Goal: Task Accomplishment & Management: Manage account settings

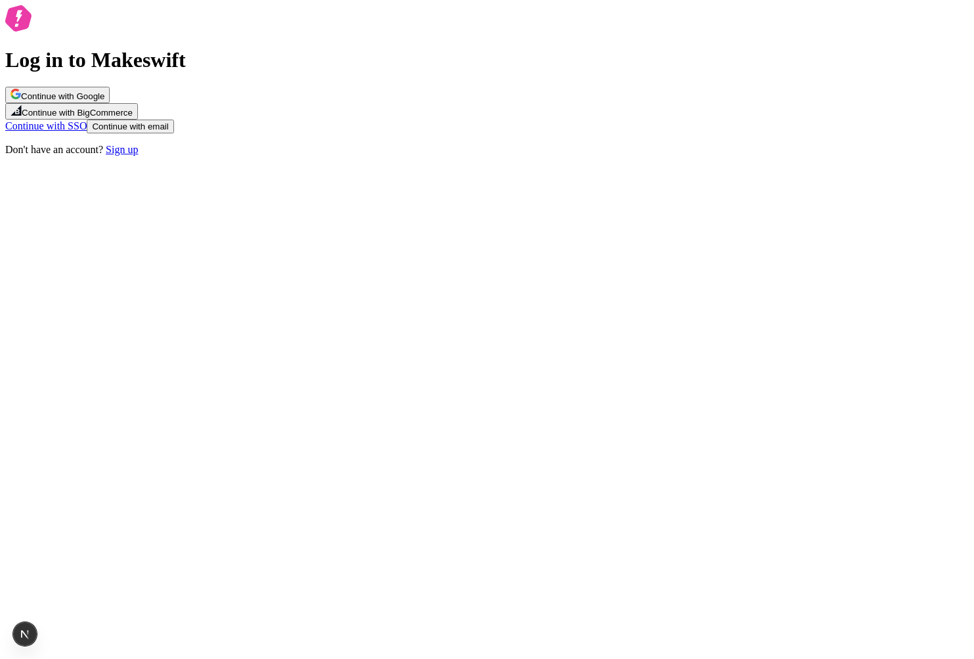
click at [173, 133] on button "Continue with email" at bounding box center [130, 127] width 87 height 14
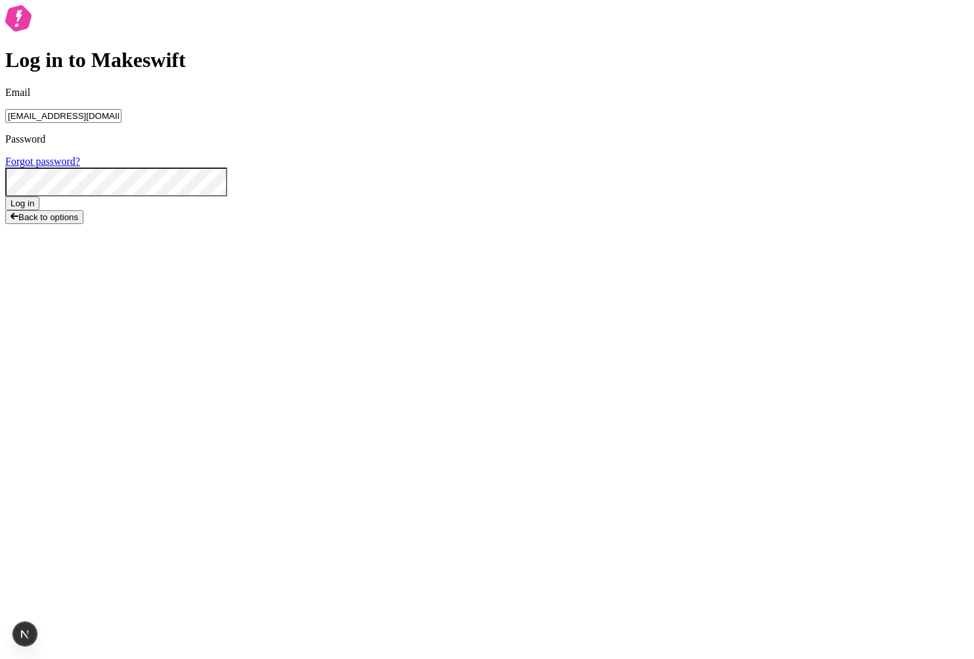
click at [39, 210] on button "Log in" at bounding box center [22, 203] width 34 height 14
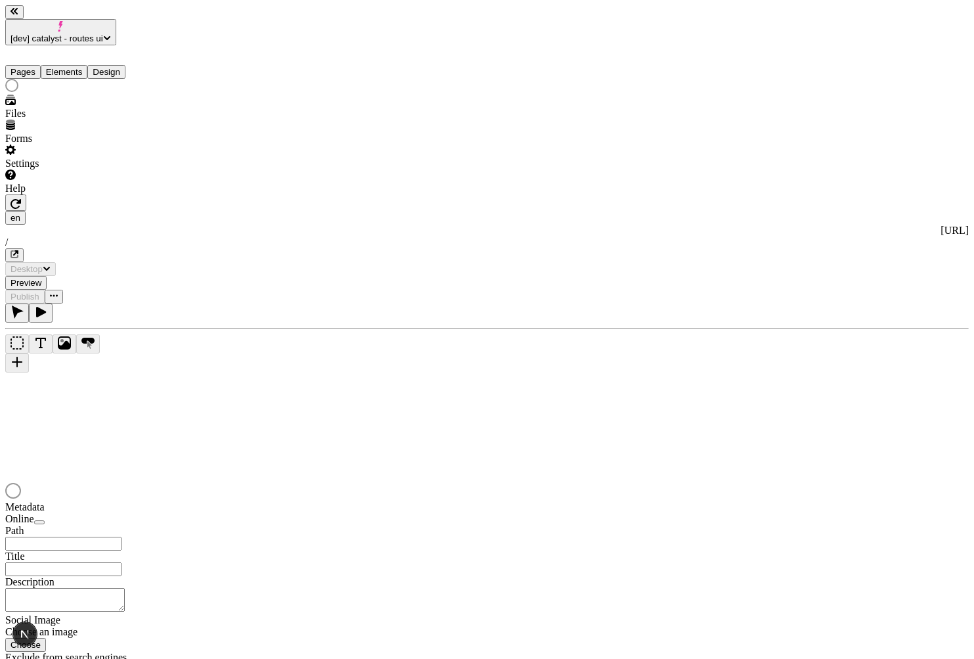
type input "/"
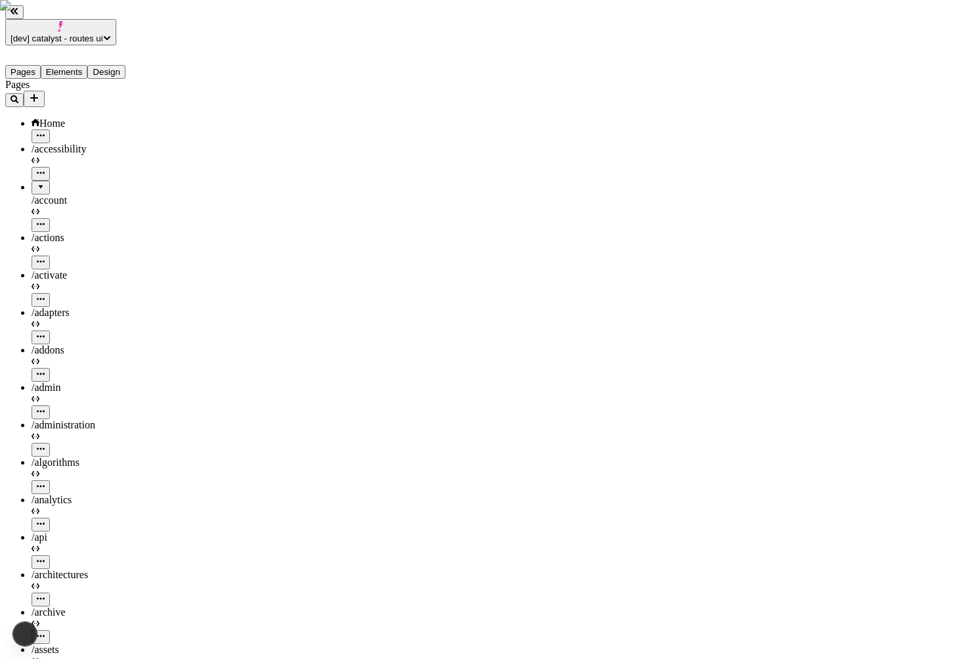
click at [116, 25] on button "[dev] catalyst - routes ui" at bounding box center [60, 32] width 111 height 26
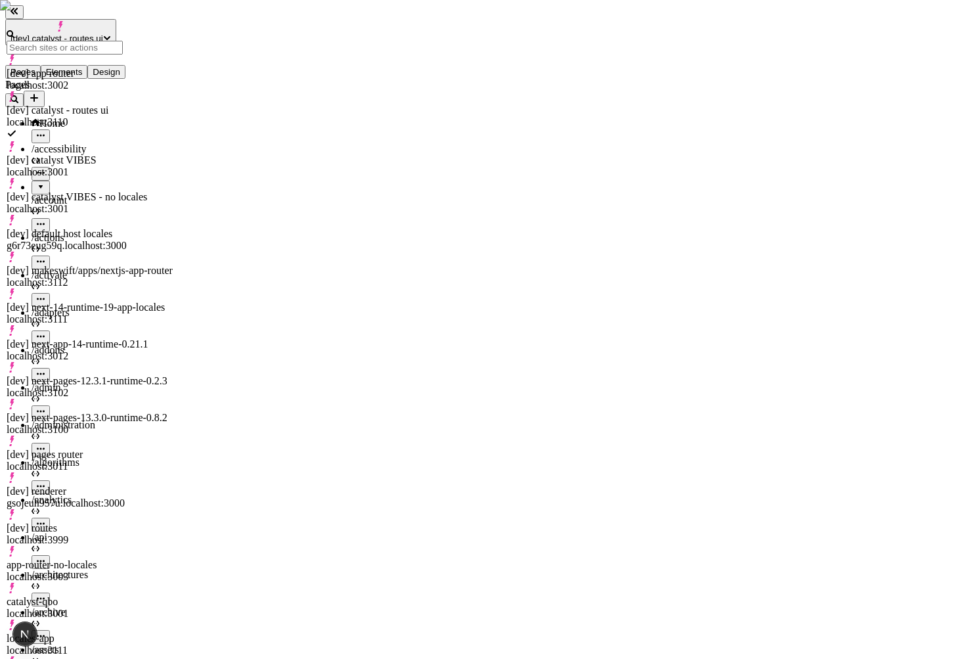
drag, startPoint x: 93, startPoint y: 275, endPoint x: 91, endPoint y: 284, distance: 8.6
click at [91, 284] on div "[dev] app router localhost:3002 [dev] catalyst - routes ui localhost:3110 [dev]…" at bounding box center [91, 583] width 169 height 1056
click at [87, 486] on div "[dev] renderer gsojeuh957u.localhost:3000" at bounding box center [91, 498] width 169 height 24
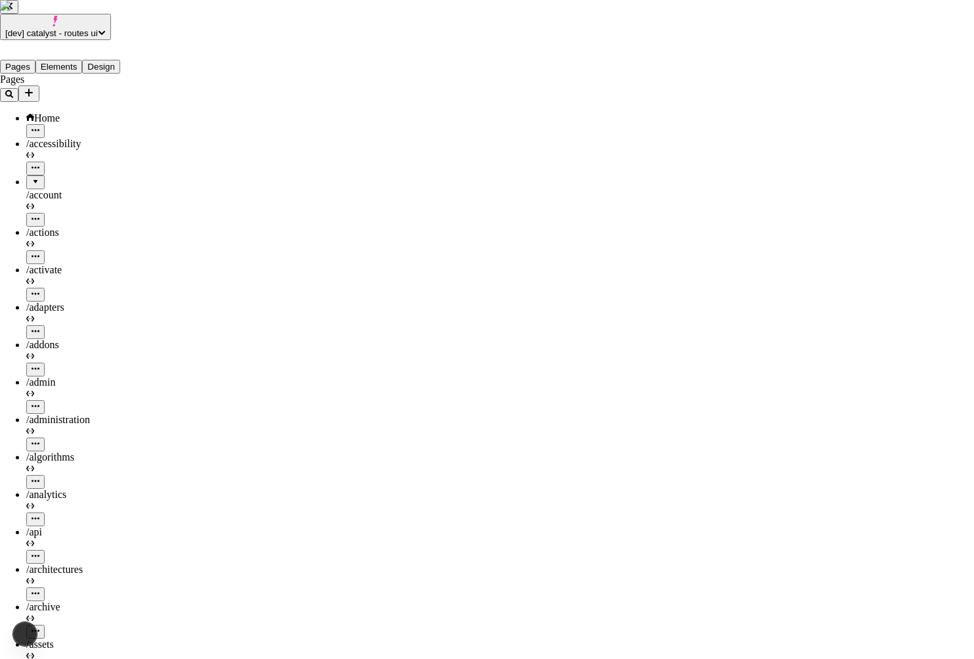
click at [765, 539] on div "Resend invite" at bounding box center [784, 528] width 39 height 24
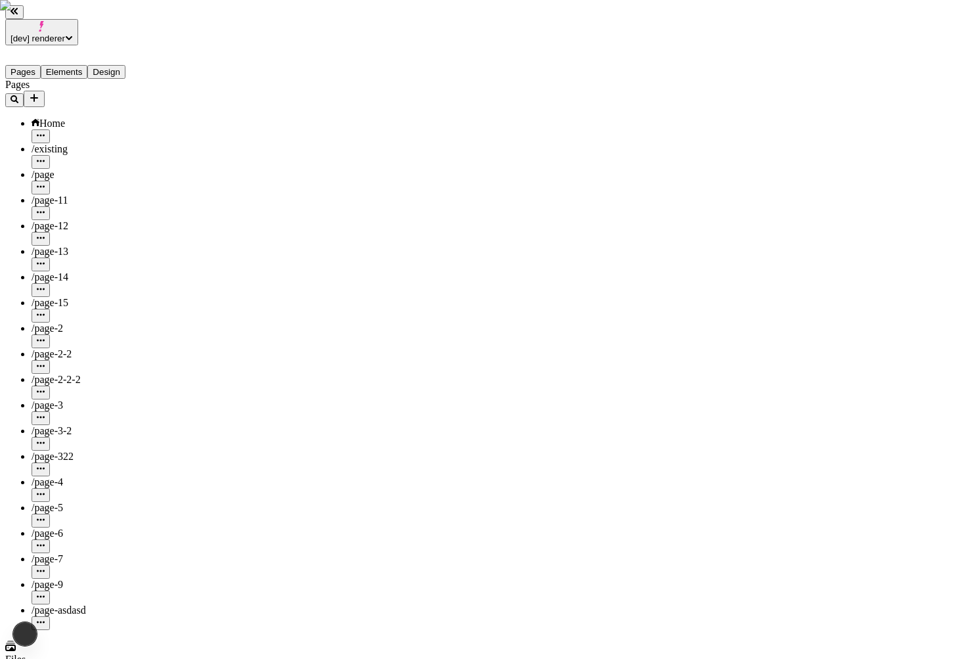
type input "/page"
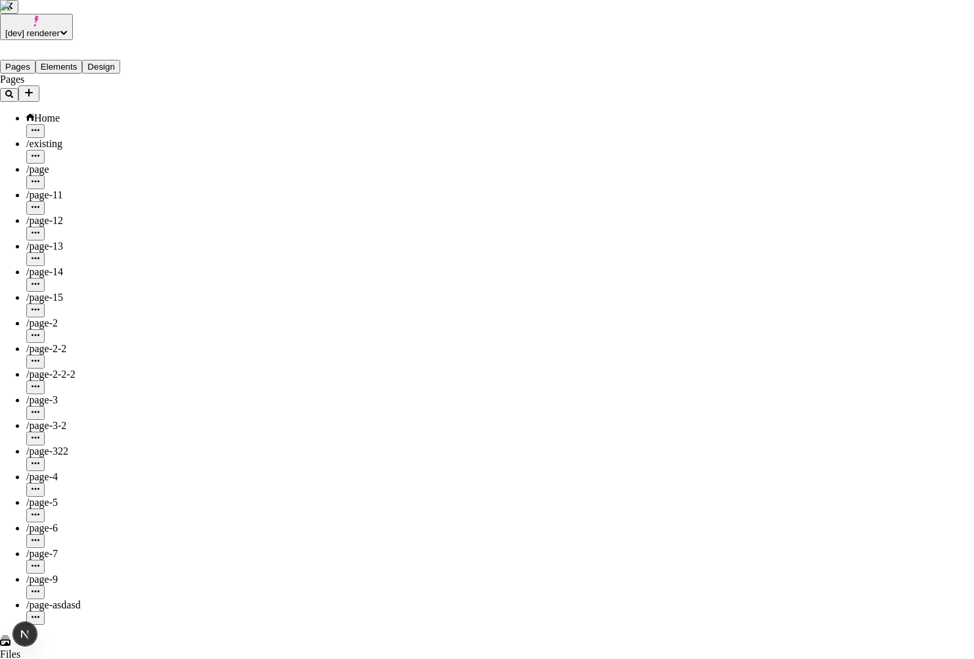
click at [765, 539] on div "Resend invite" at bounding box center [784, 528] width 39 height 24
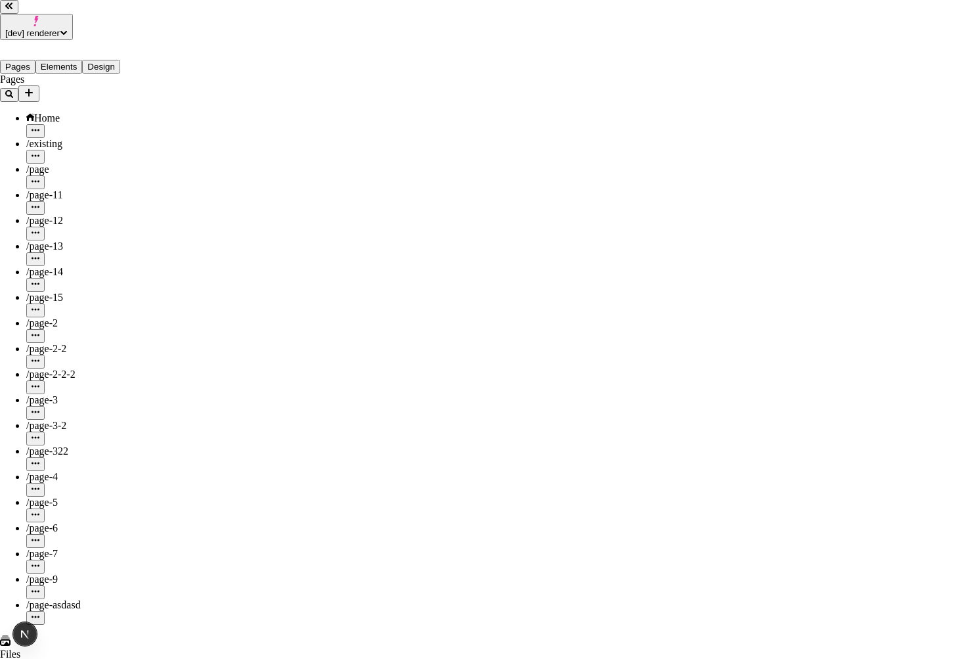
click at [765, 539] on div "Resend invite" at bounding box center [784, 528] width 39 height 24
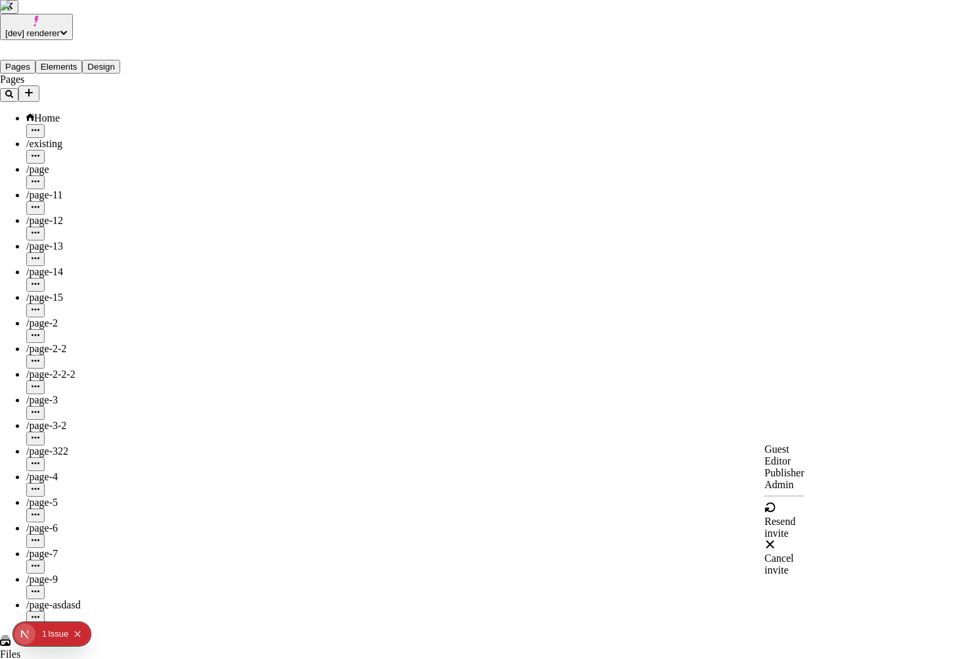
click at [765, 539] on div "Resend invite" at bounding box center [784, 521] width 39 height 37
click at [766, 539] on div "Resend invite" at bounding box center [784, 521] width 39 height 37
